Goal: Transaction & Acquisition: Purchase product/service

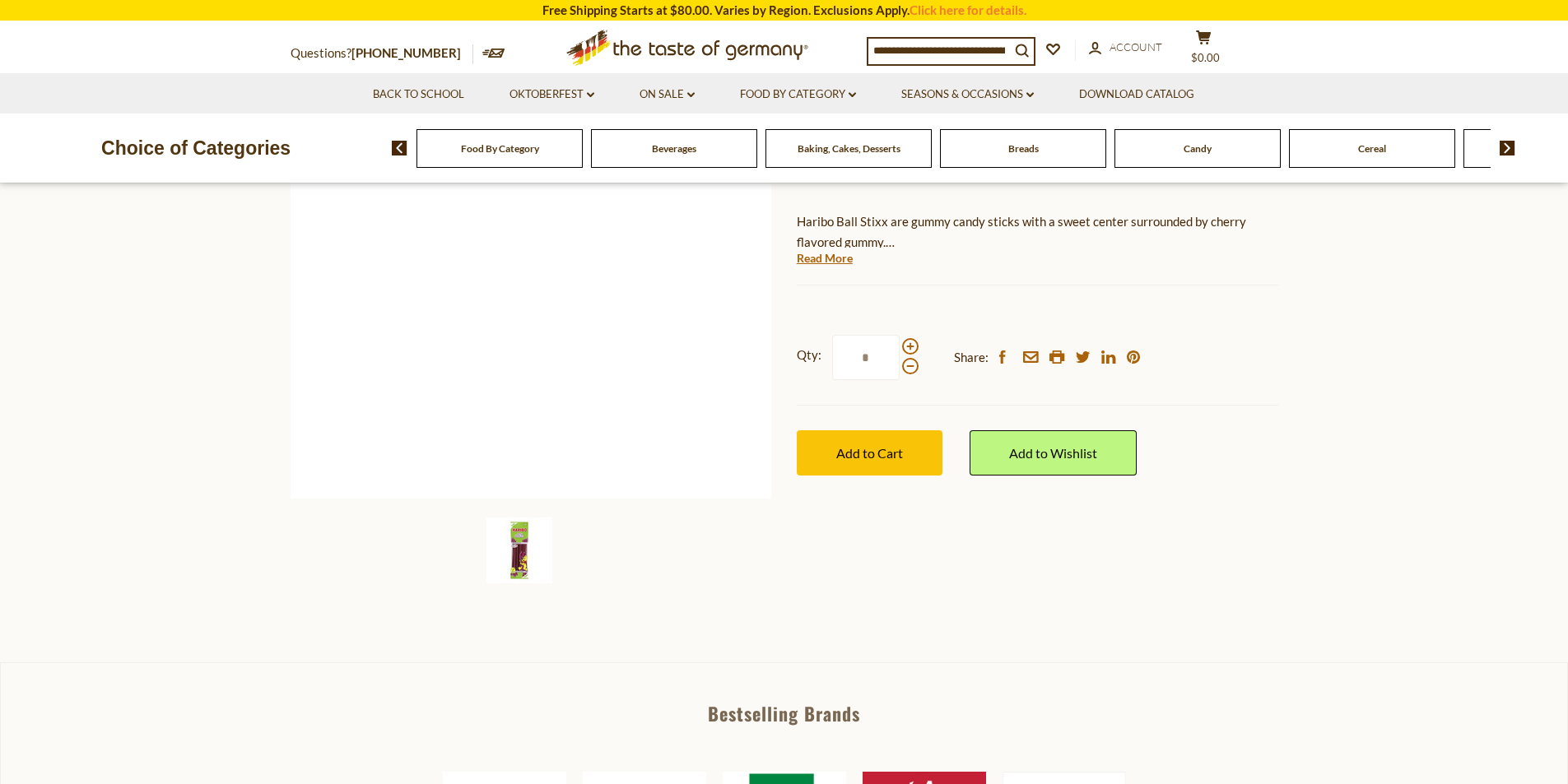
scroll to position [83, 0]
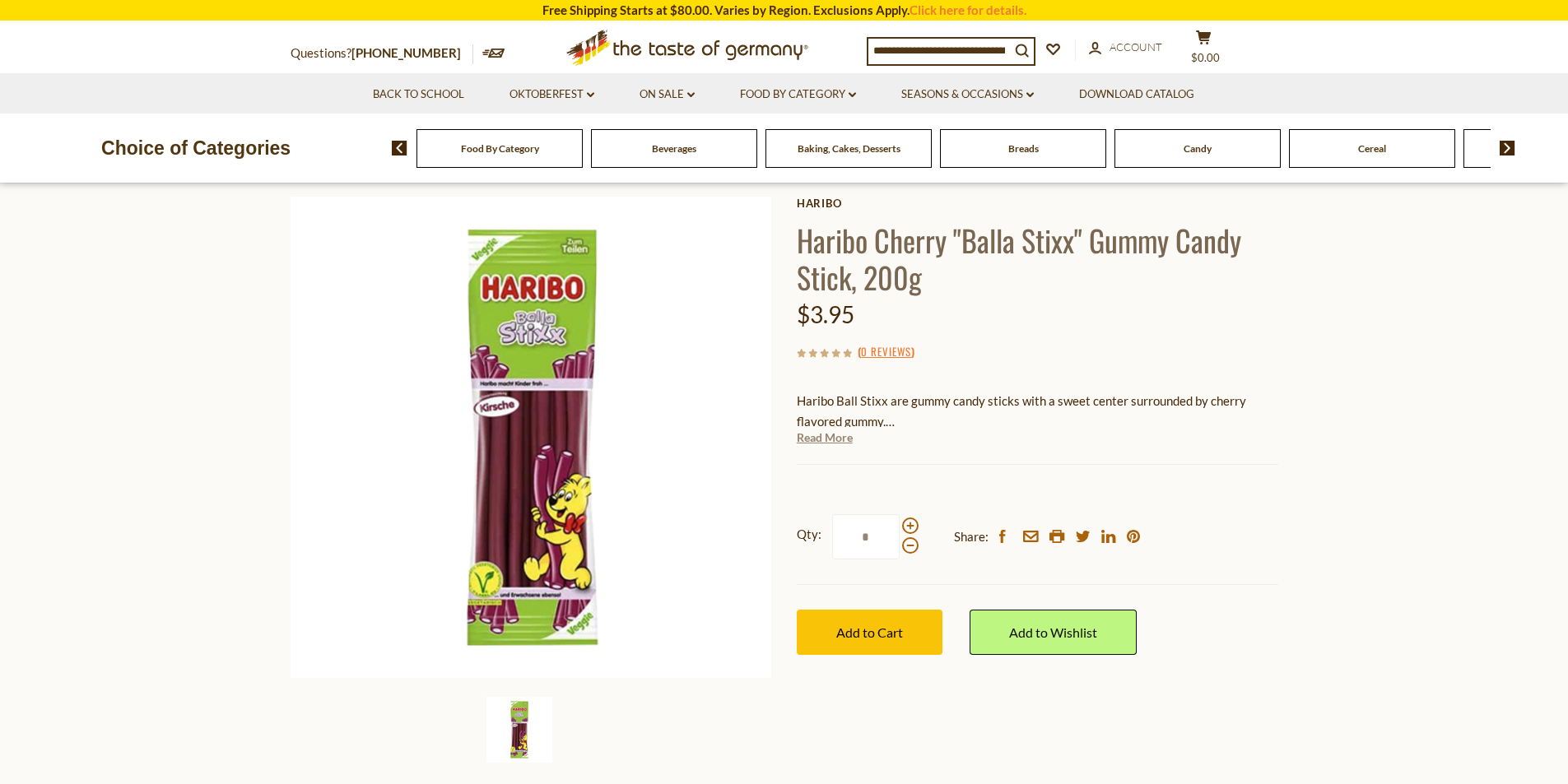
click at [829, 440] on link "Read More" at bounding box center [825, 437] width 56 height 17
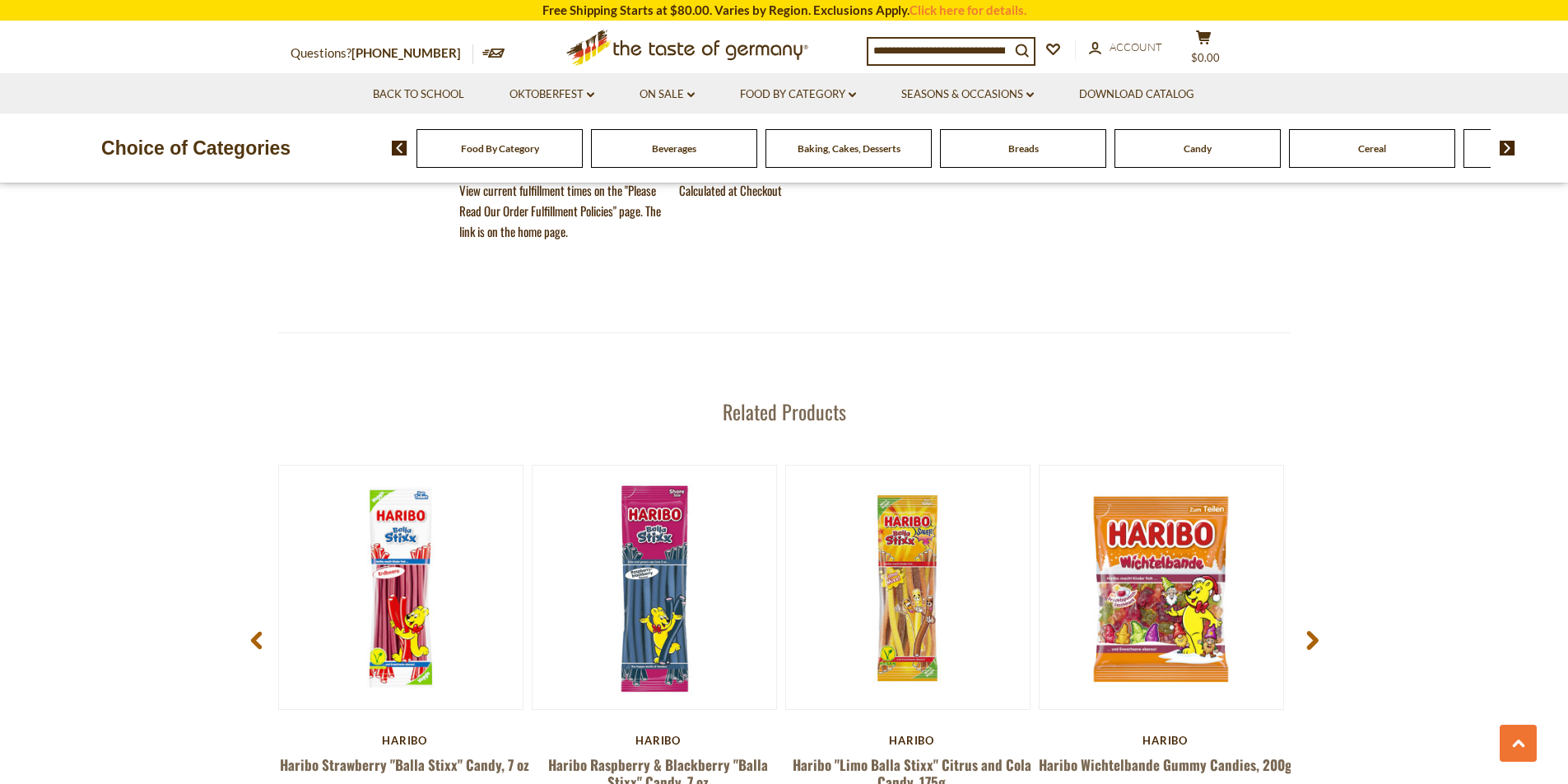
scroll to position [2140, 0]
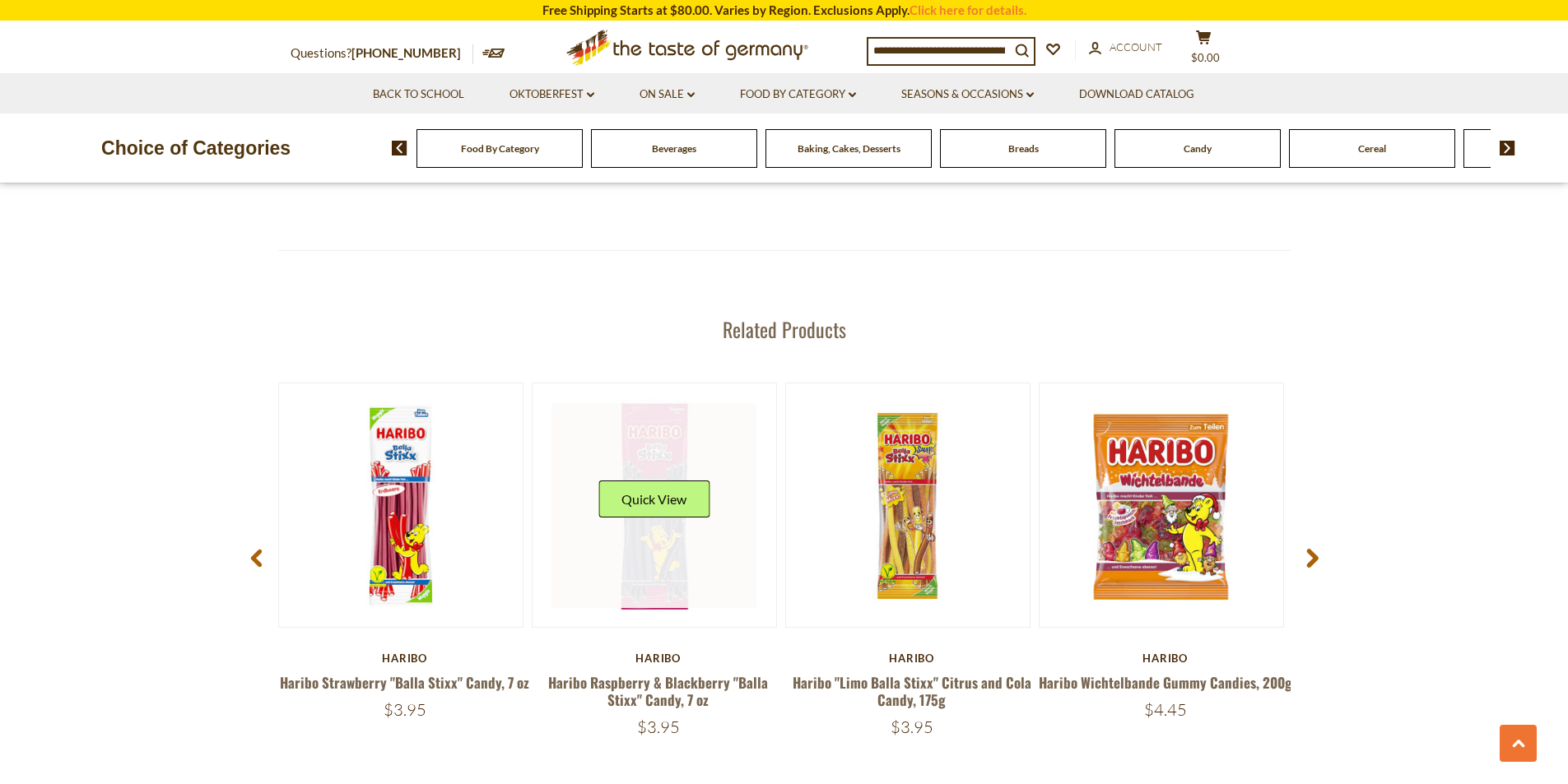
click at [652, 470] on div "Quick View" at bounding box center [654, 506] width 205 height 205
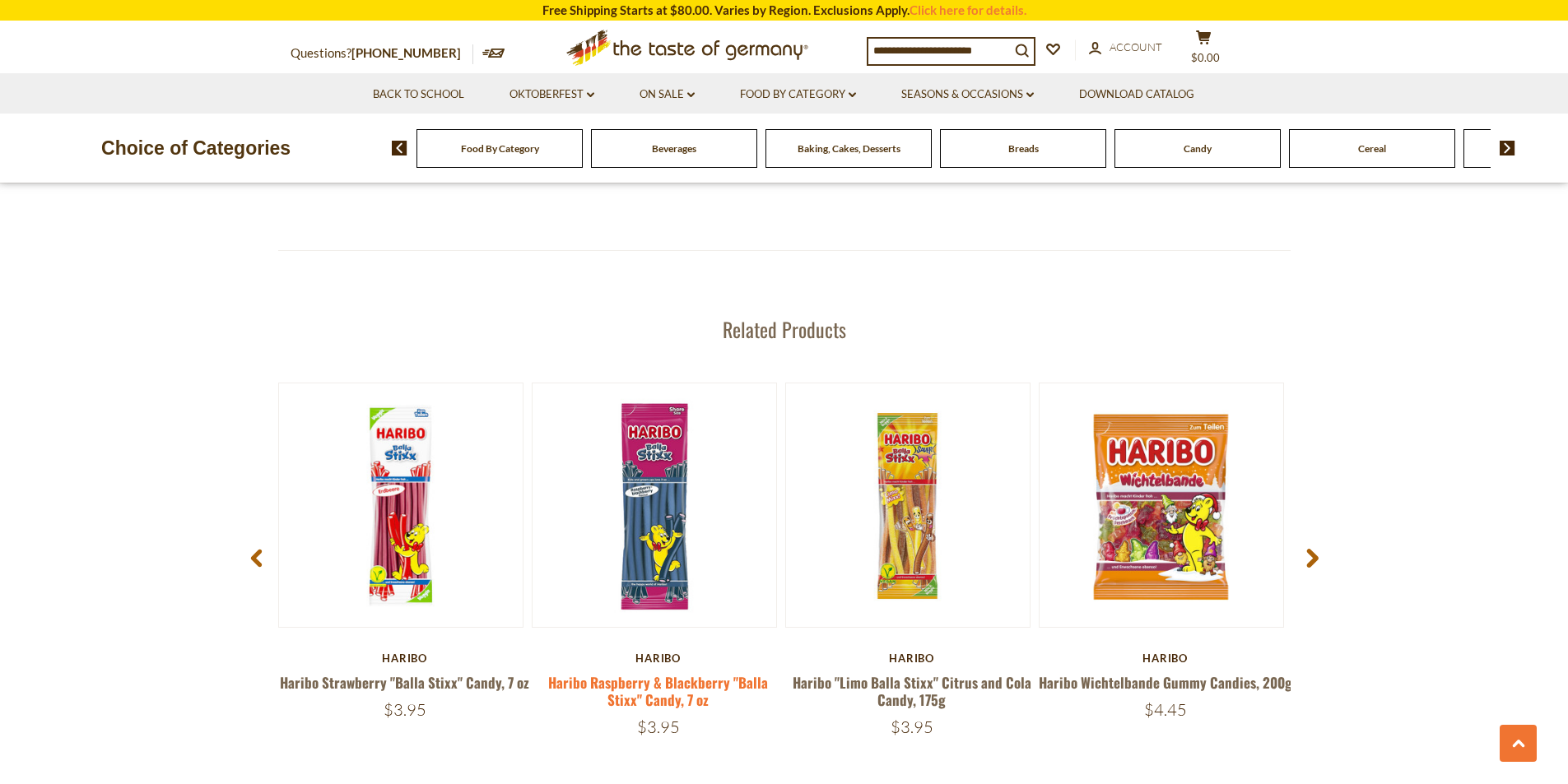
click at [648, 672] on link "Haribo Raspberry & Blackberry "Balla Stixx" Candy, 7 oz" at bounding box center [657, 691] width 220 height 38
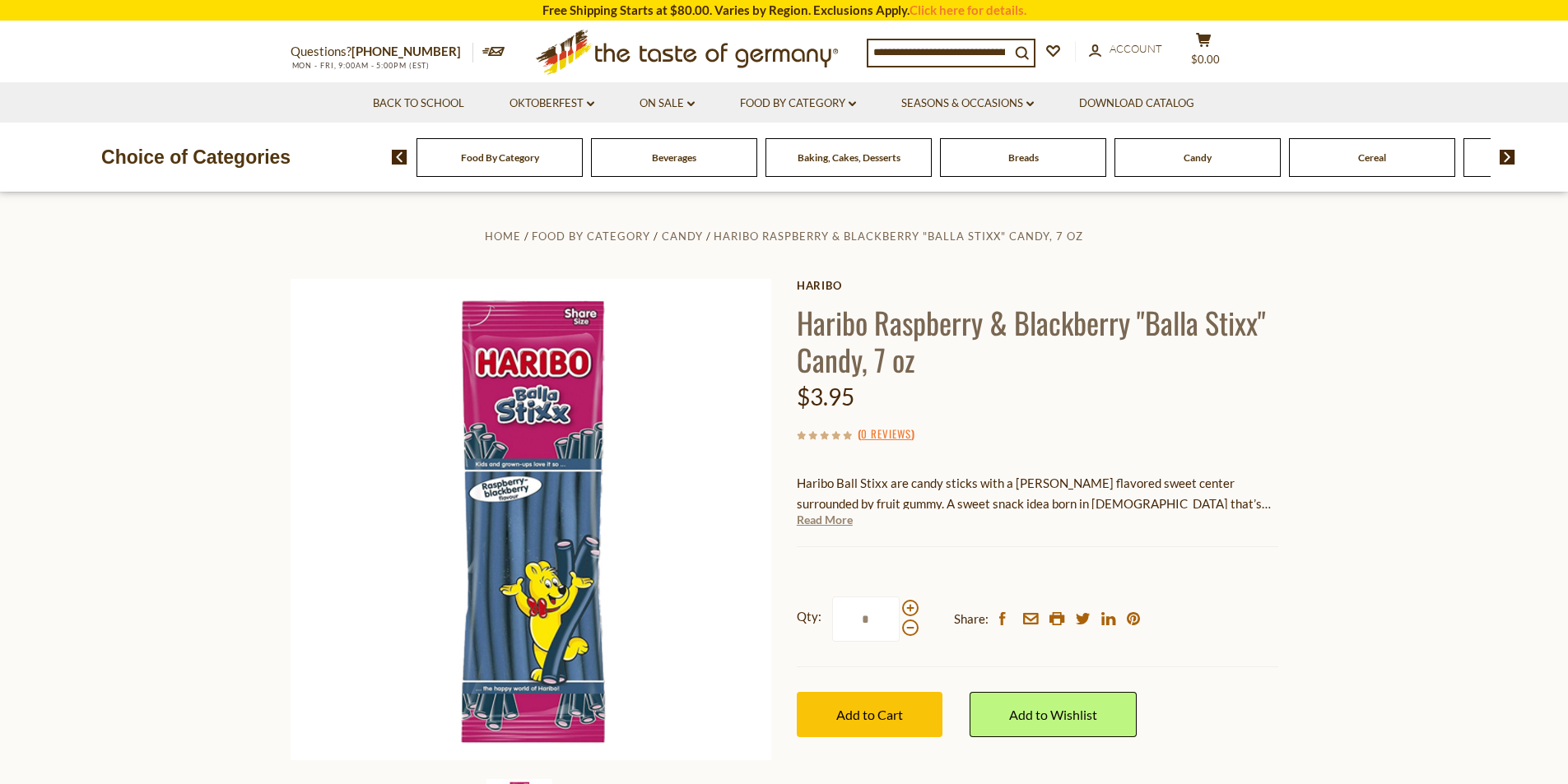
click at [820, 526] on link "Read More" at bounding box center [825, 520] width 56 height 17
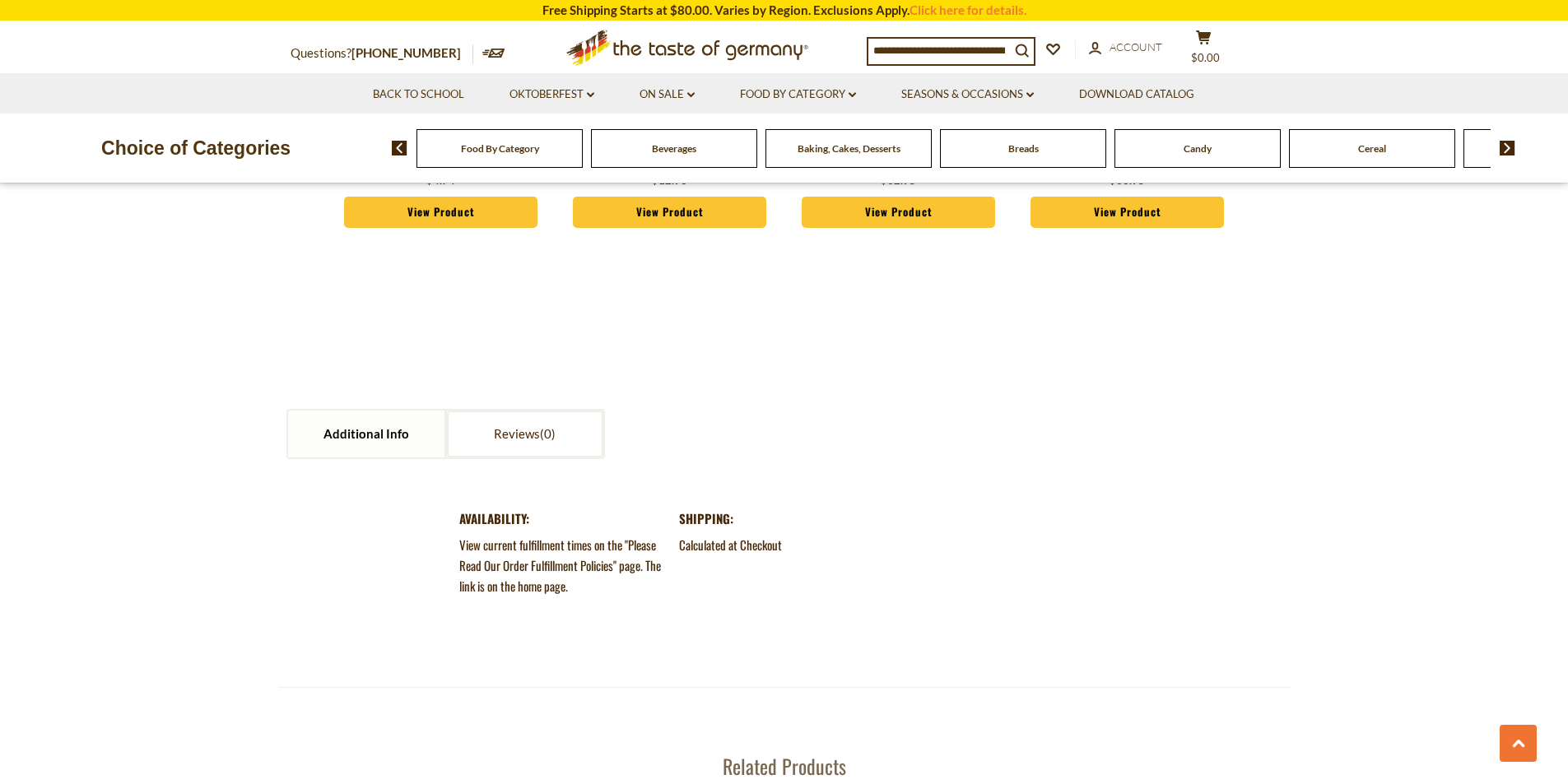
scroll to position [2140, 0]
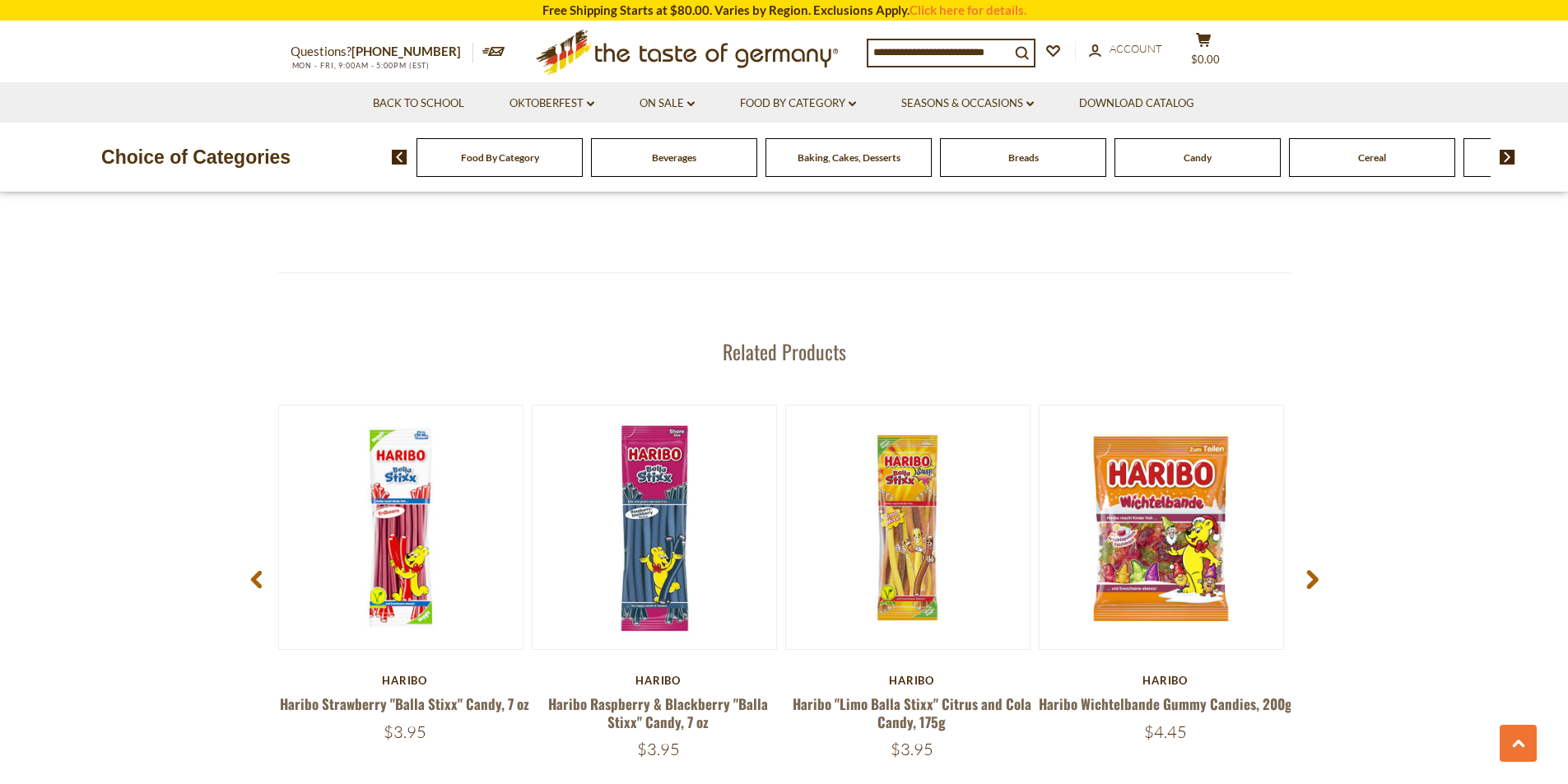
scroll to position [2140, 0]
